Goal: Transaction & Acquisition: Register for event/course

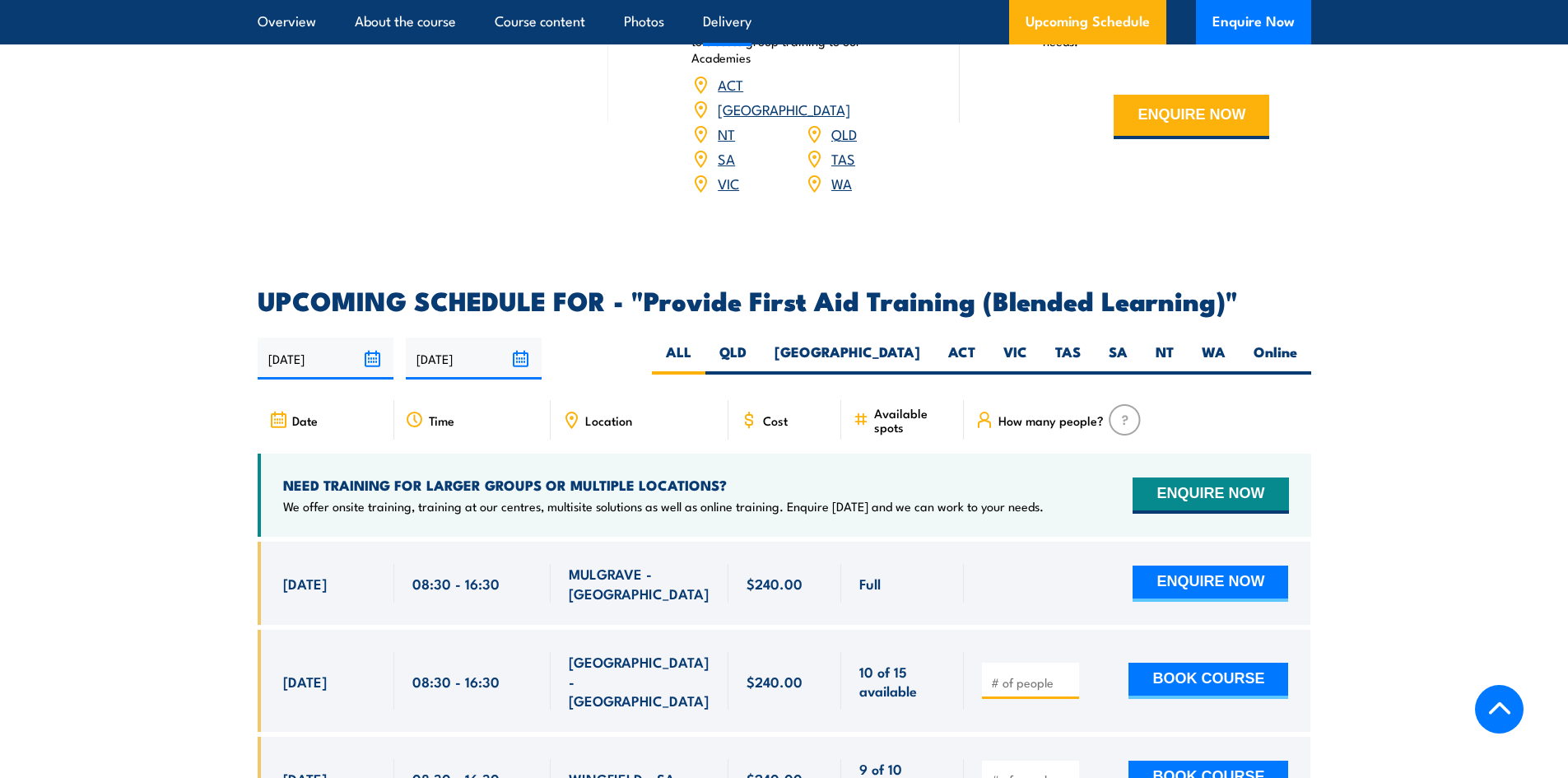
scroll to position [2963, 0]
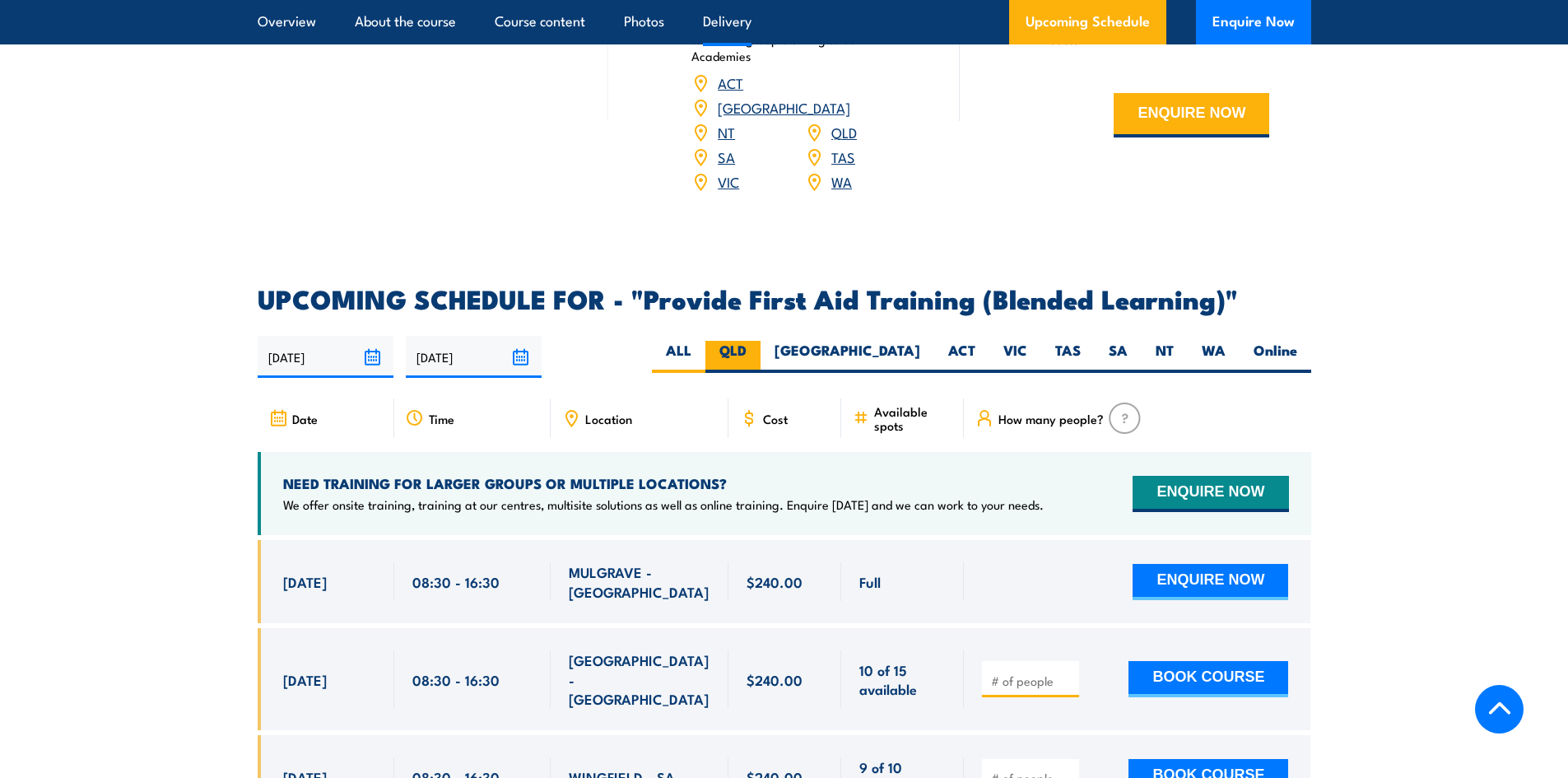
click at [761, 373] on label "QLD" at bounding box center [733, 357] width 55 height 33
click at [757, 352] on input "QLD" at bounding box center [752, 346] width 11 height 11
radio input "true"
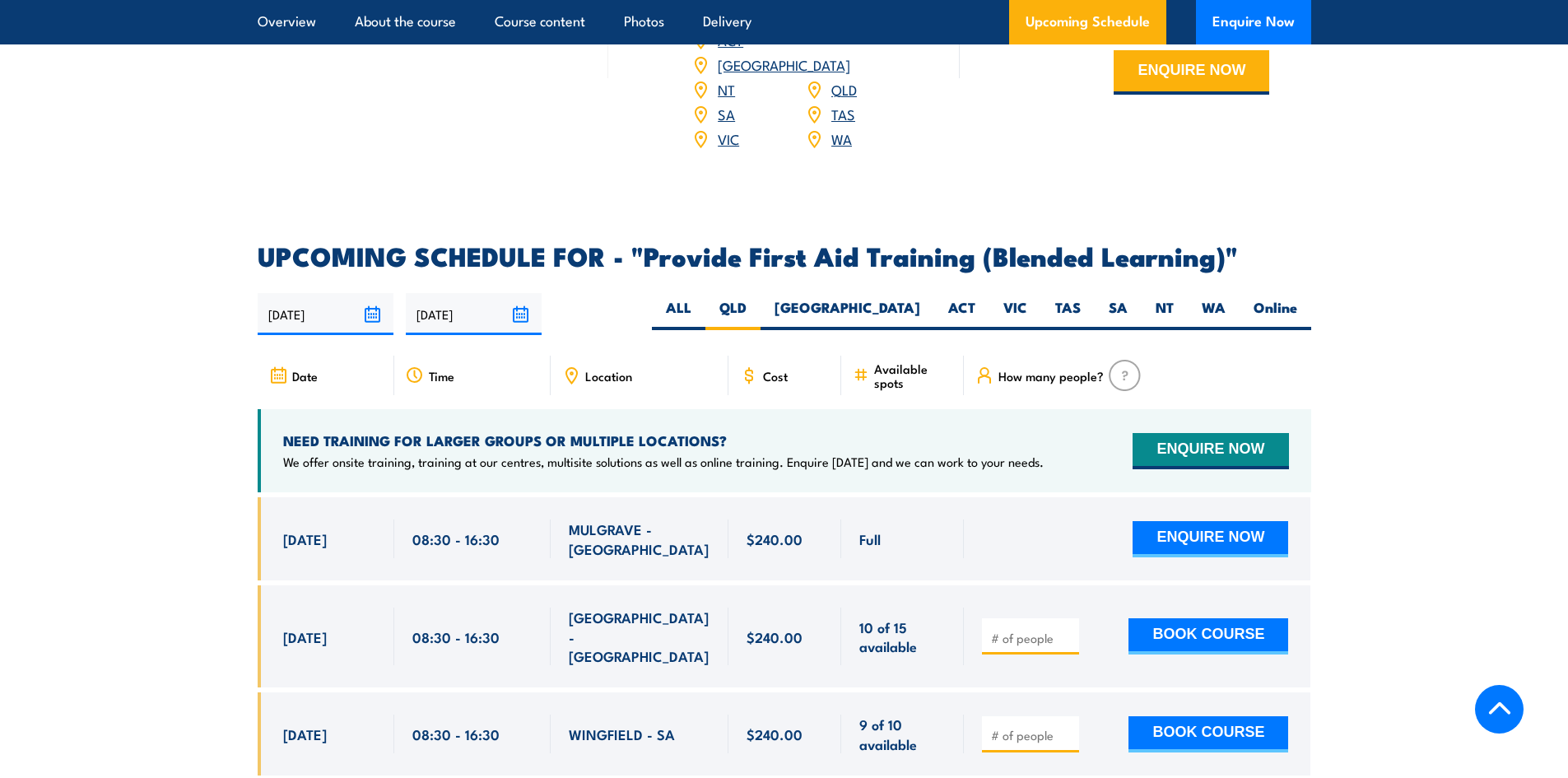
scroll to position [3045, 0]
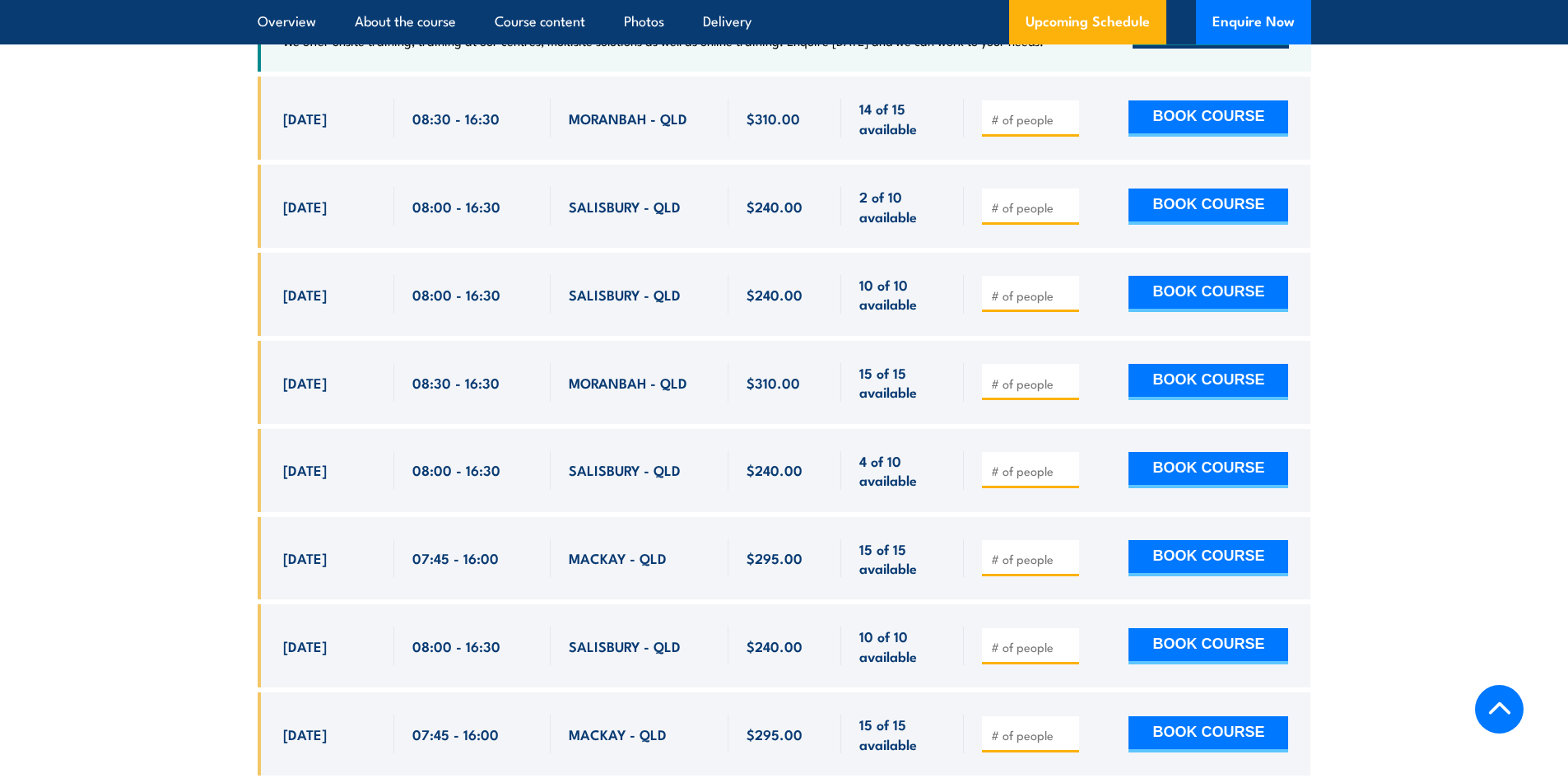
scroll to position [3509, 0]
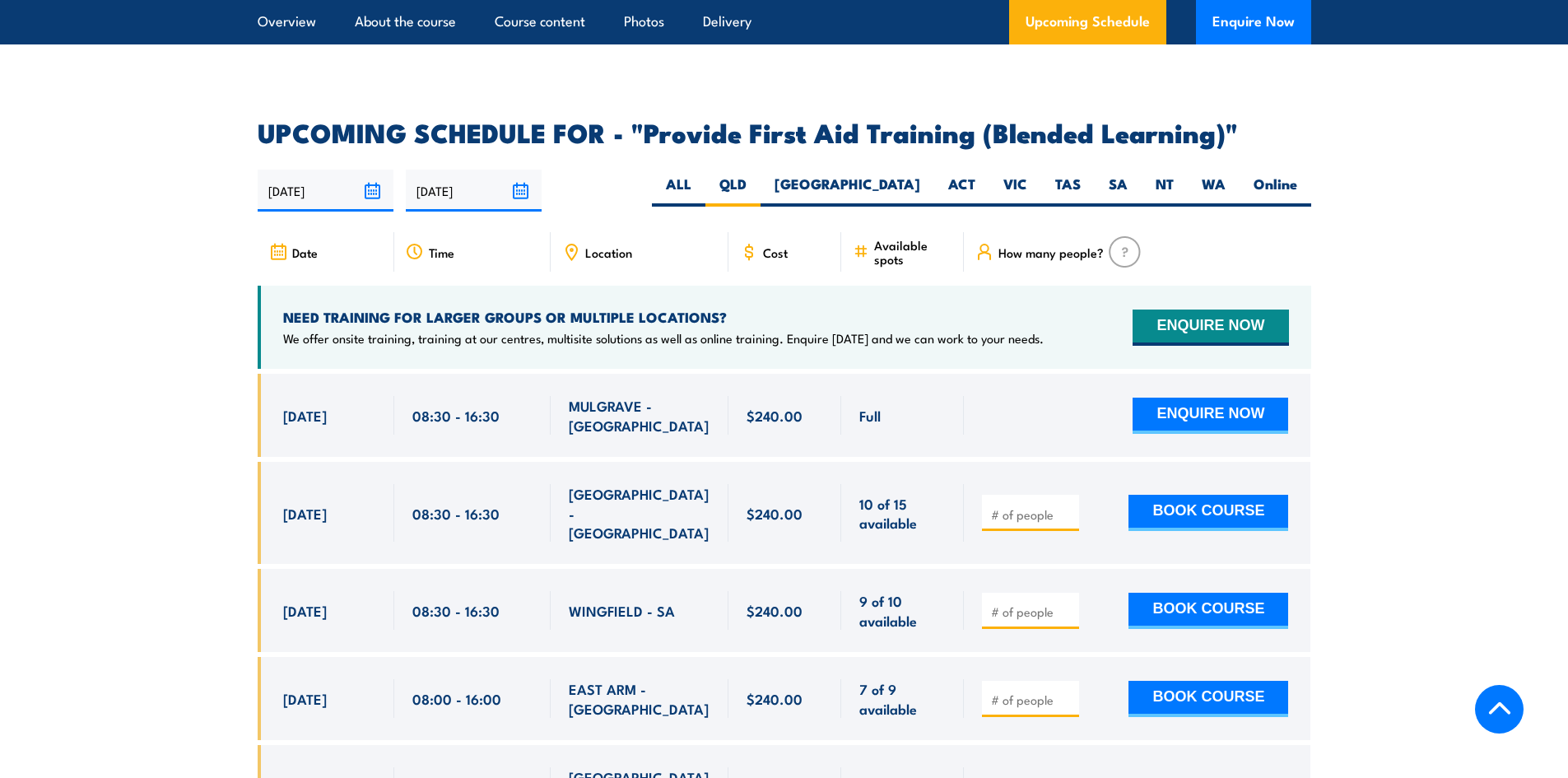
scroll to position [3127, 0]
